Goal: Transaction & Acquisition: Purchase product/service

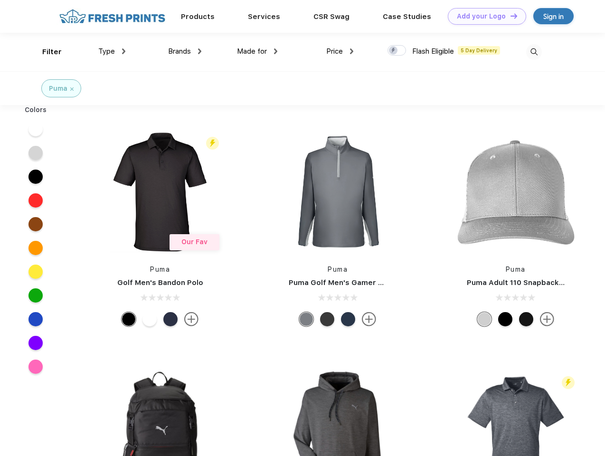
click at [483, 16] on link "Add your Logo Design Tool" at bounding box center [487, 16] width 78 height 17
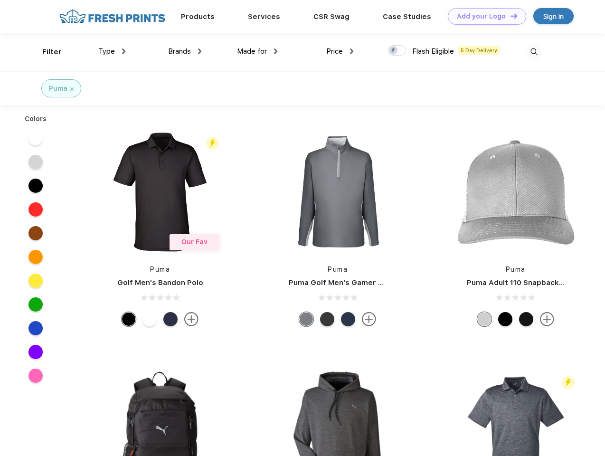
click at [0, 0] on div "Design Tool" at bounding box center [0, 0] width 0 height 0
click at [509, 16] on link "Add your Logo Design Tool" at bounding box center [487, 16] width 78 height 17
click at [46, 52] on div "Filter" at bounding box center [51, 52] width 19 height 11
click at [112, 51] on span "Type" at bounding box center [106, 51] width 17 height 9
click at [185, 51] on span "Brands" at bounding box center [179, 51] width 23 height 9
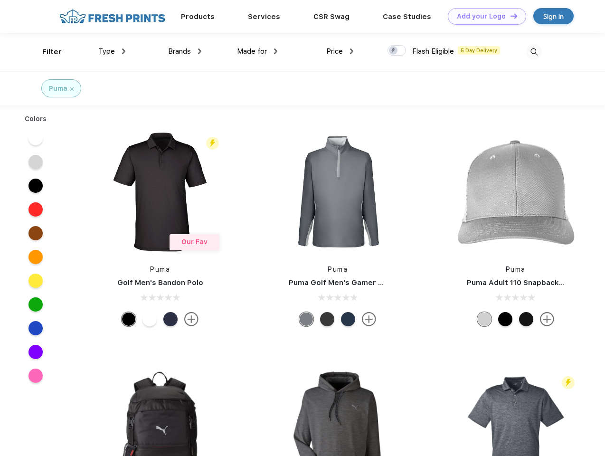
click at [257, 51] on span "Made for" at bounding box center [252, 51] width 30 height 9
click at [340, 51] on span "Price" at bounding box center [334, 51] width 17 height 9
click at [397, 51] on div at bounding box center [396, 50] width 19 height 10
click at [394, 51] on input "checkbox" at bounding box center [390, 48] width 6 height 6
click at [534, 52] on img at bounding box center [534, 52] width 16 height 16
